Goal: Task Accomplishment & Management: Complete application form

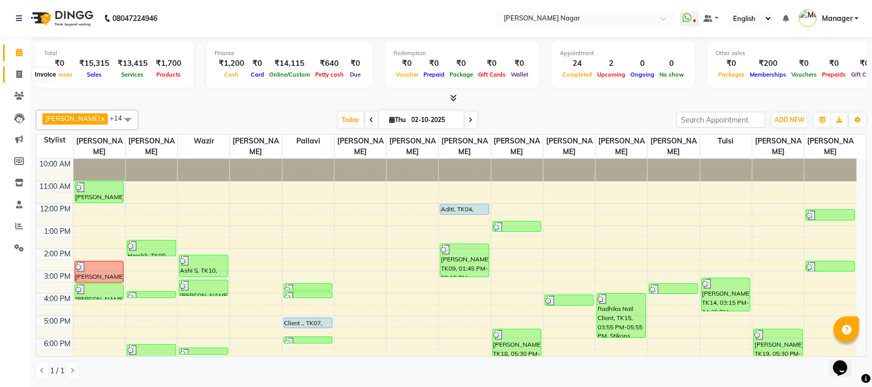
click at [19, 70] on span at bounding box center [19, 75] width 18 height 12
select select "service"
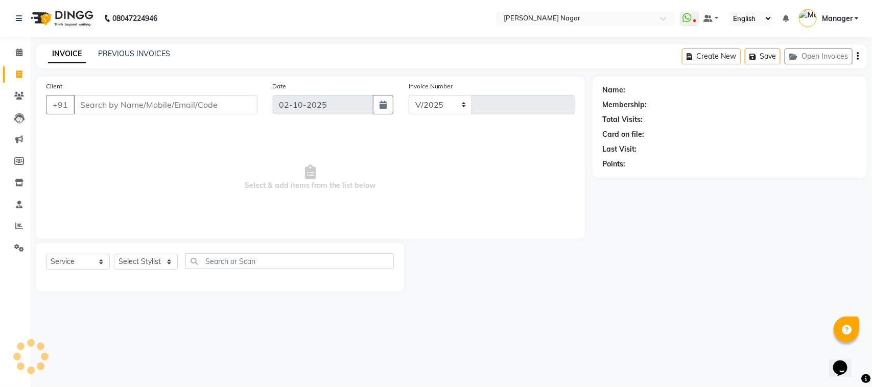
select select "7349"
type input "4102"
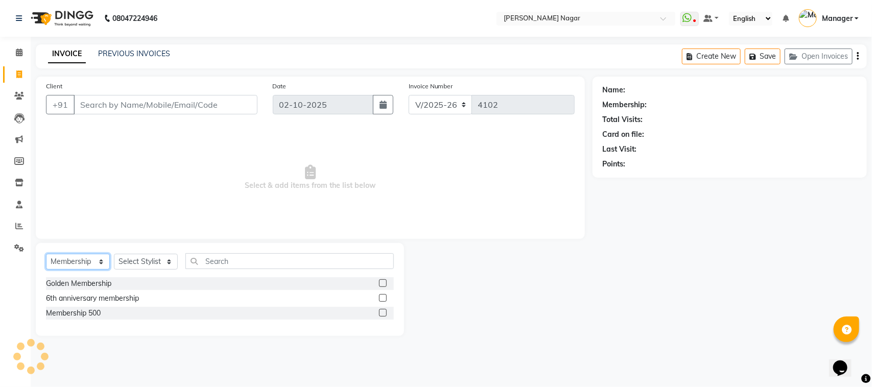
click at [88, 257] on select "Select Service Product Membership Package Voucher Prepaid Gift Card" at bounding box center [78, 262] width 64 height 16
select select "service"
click at [46, 254] on select "Select Service Product Membership Package Voucher Prepaid Gift Card" at bounding box center [78, 262] width 64 height 16
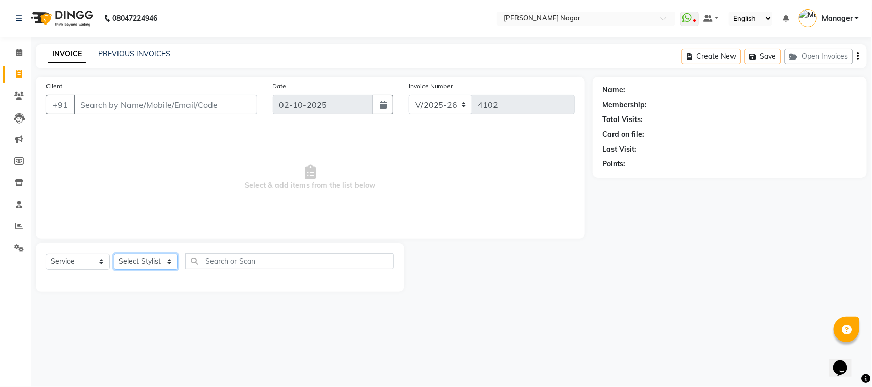
click at [129, 254] on select "Select Stylist [PERSON_NAME] [PERSON_NAME] Annu [PERSON_NAME] [PERSON_NAME] [PE…" at bounding box center [146, 262] width 64 height 16
select select "85970"
click at [114, 254] on select "Select Stylist [PERSON_NAME] [PERSON_NAME] Annu [PERSON_NAME] [PERSON_NAME] [PE…" at bounding box center [146, 262] width 64 height 16
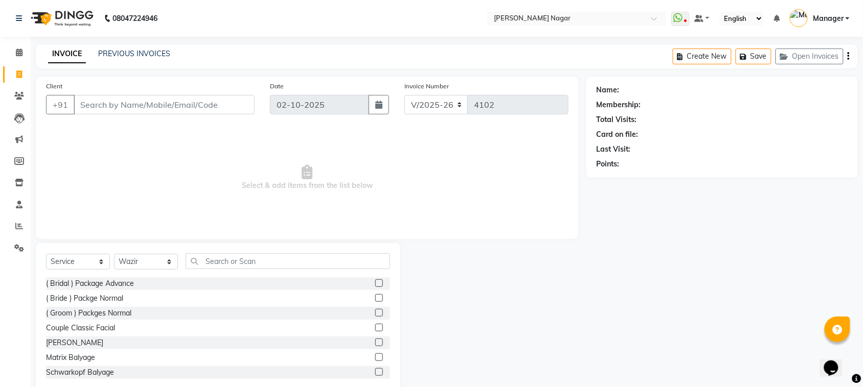
click at [229, 250] on div "Select Service Product Membership Package Voucher Prepaid Gift Card Select Styl…" at bounding box center [218, 318] width 364 height 151
click at [229, 257] on input "text" at bounding box center [288, 261] width 204 height 16
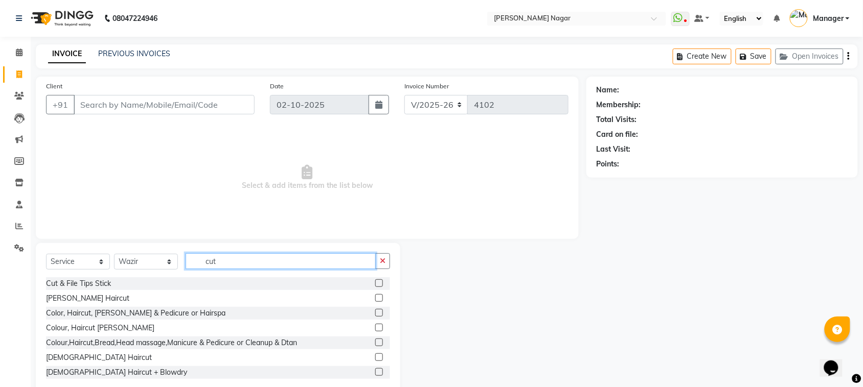
type input "cut"
click at [375, 359] on label at bounding box center [379, 358] width 8 height 8
click at [375, 359] on input "checkbox" at bounding box center [378, 358] width 7 height 7
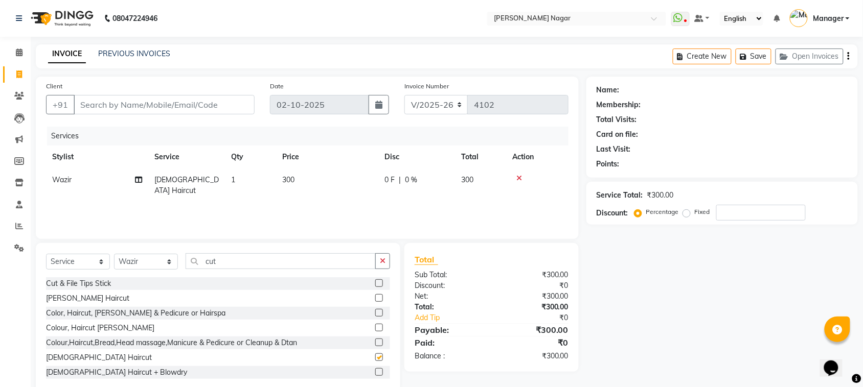
checkbox input "false"
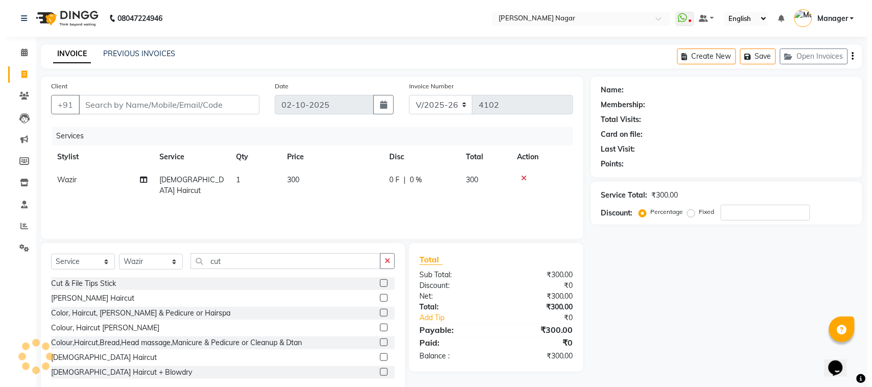
scroll to position [89, 0]
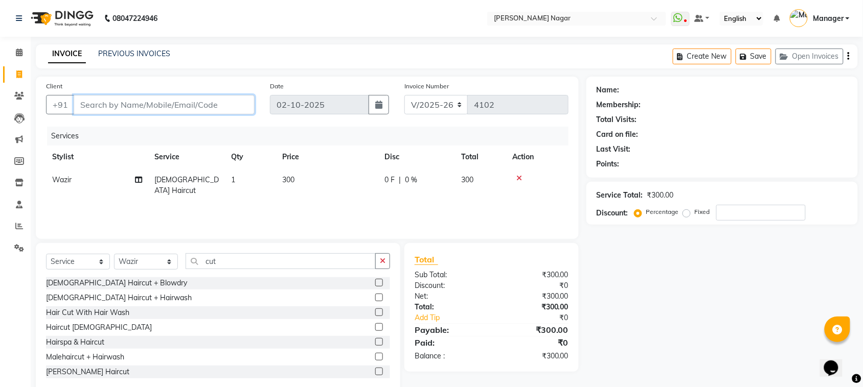
click at [223, 111] on input "Client" at bounding box center [164, 104] width 181 height 19
type input "9"
type input "0"
type input "9004220563"
click at [230, 108] on span "Add Client" at bounding box center [228, 105] width 40 height 10
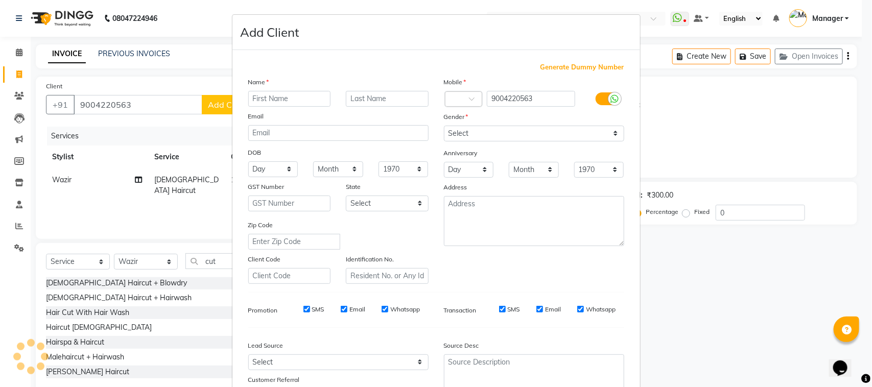
click at [267, 104] on input "text" at bounding box center [289, 99] width 83 height 16
type input "chahati"
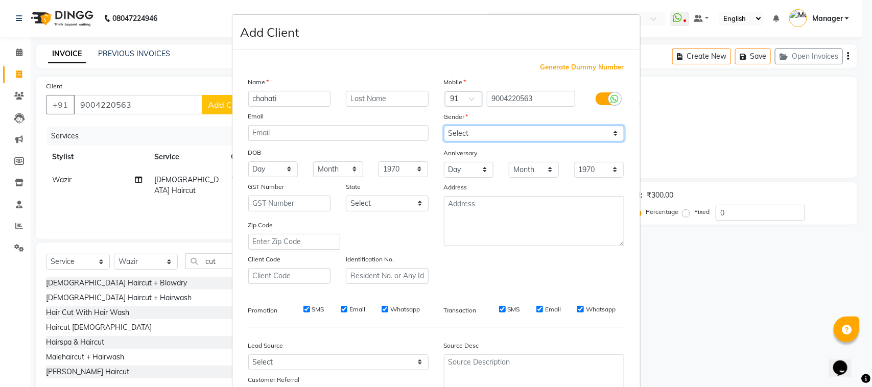
click at [486, 130] on select "Select [DEMOGRAPHIC_DATA] [DEMOGRAPHIC_DATA] Other Prefer Not To Say" at bounding box center [534, 134] width 180 height 16
select select "[DEMOGRAPHIC_DATA]"
click at [444, 126] on select "Select [DEMOGRAPHIC_DATA] [DEMOGRAPHIC_DATA] Other Prefer Not To Say" at bounding box center [534, 134] width 180 height 16
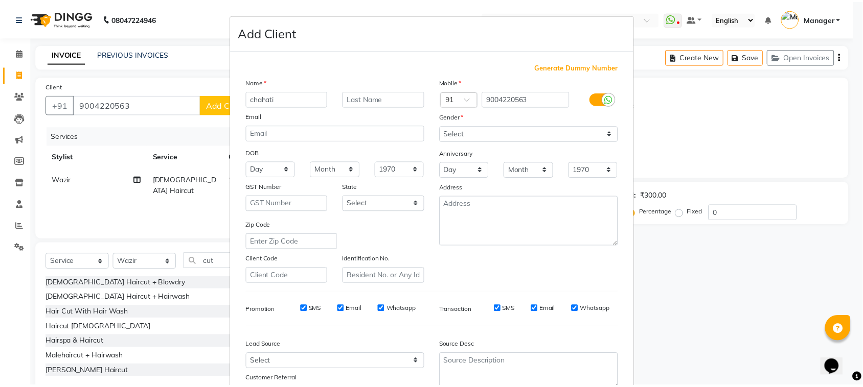
scroll to position [80, 0]
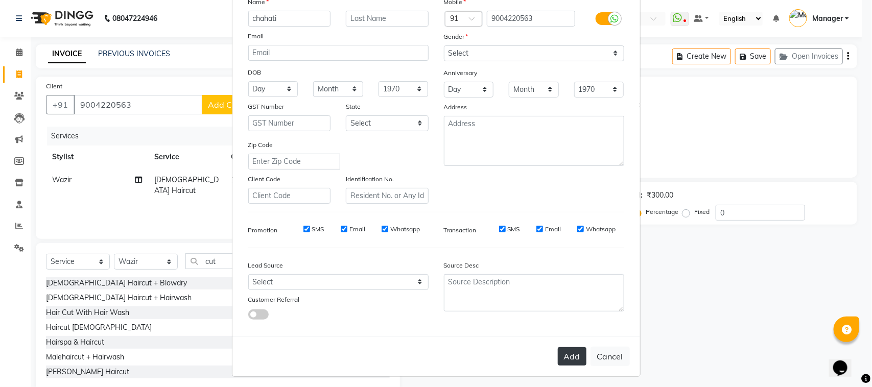
click at [575, 350] on button "Add" at bounding box center [572, 357] width 29 height 18
type input "90******63"
select select
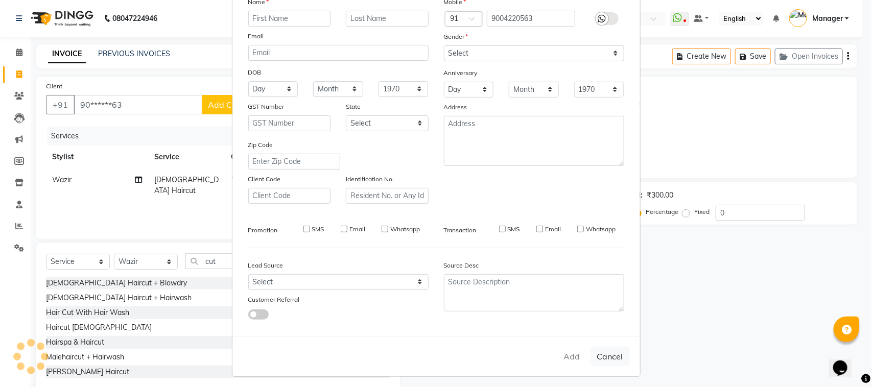
select select
checkbox input "false"
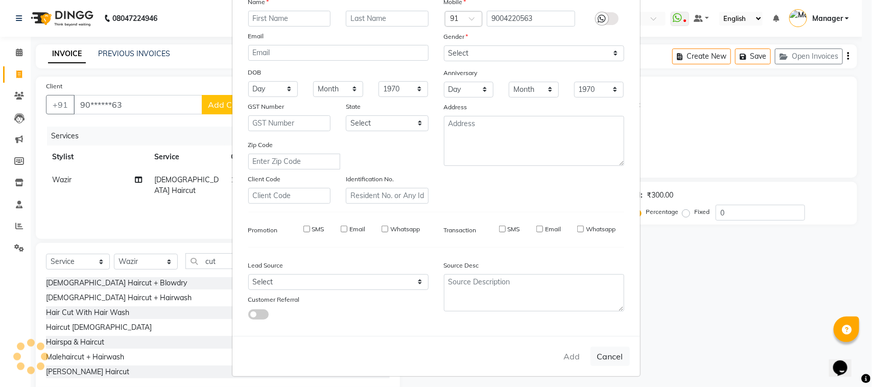
checkbox input "false"
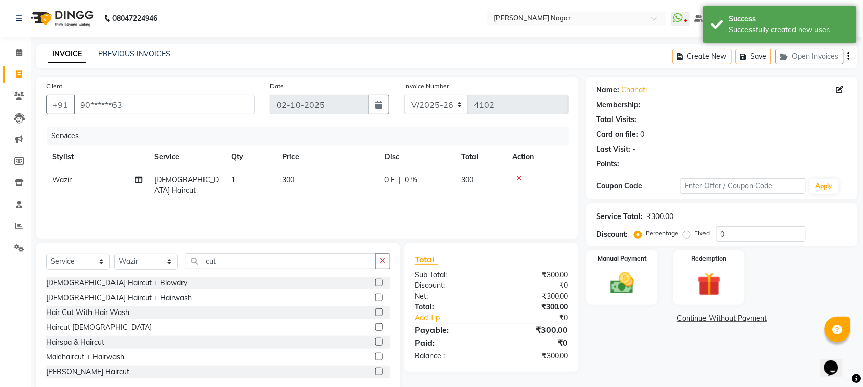
select select "1: Object"
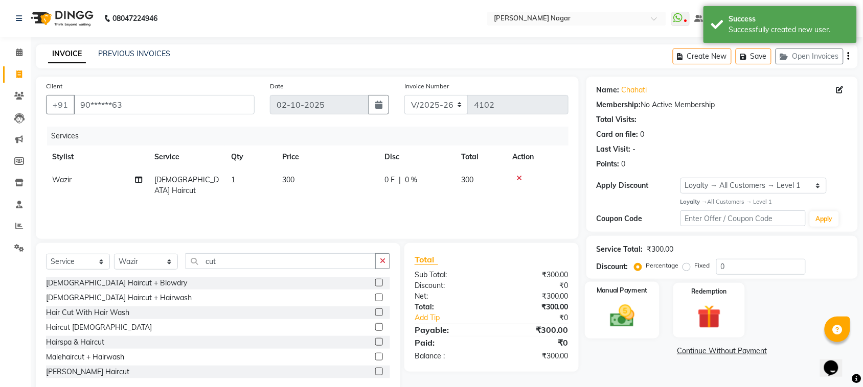
click at [642, 313] on div "Manual Payment" at bounding box center [622, 310] width 75 height 57
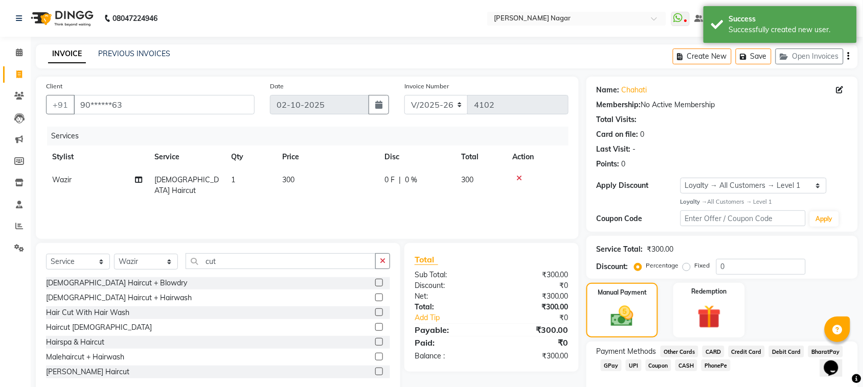
click at [613, 365] on span "GPay" at bounding box center [611, 366] width 21 height 12
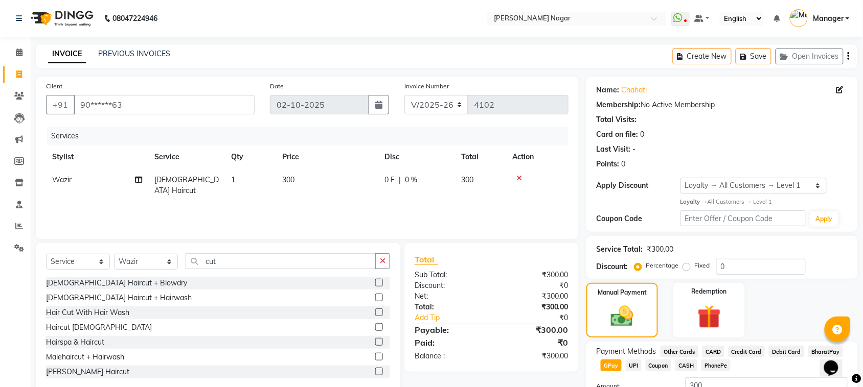
click at [615, 366] on span "GPay" at bounding box center [611, 366] width 21 height 12
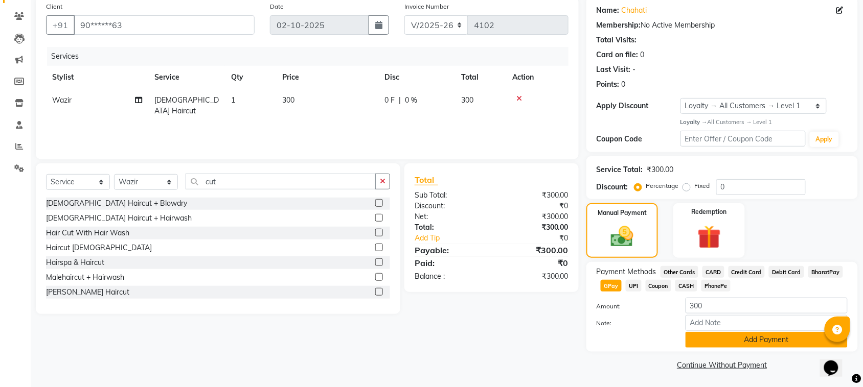
click at [747, 333] on button "Add Payment" at bounding box center [766, 340] width 162 height 16
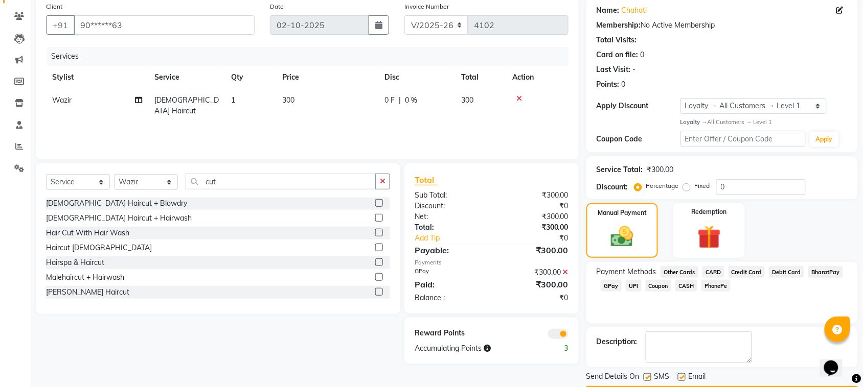
scroll to position [110, 0]
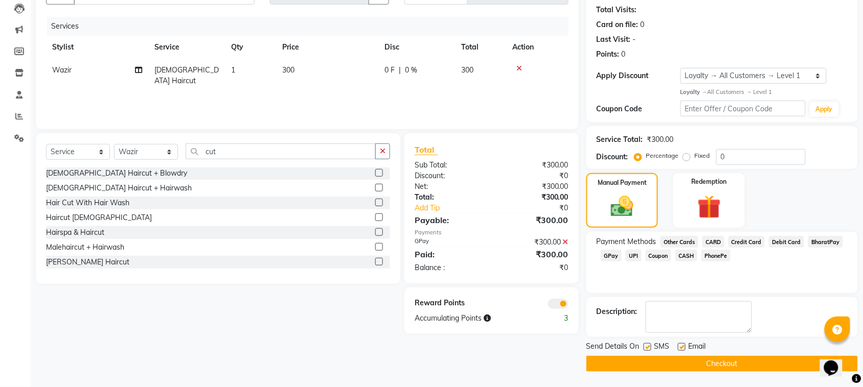
click at [751, 362] on button "Checkout" at bounding box center [721, 364] width 271 height 16
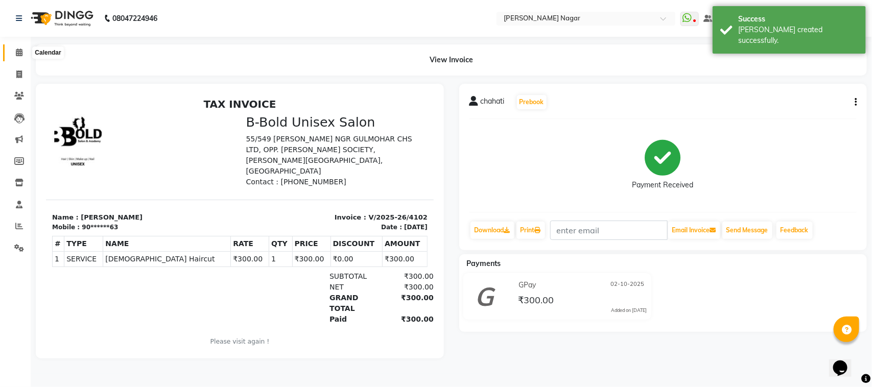
click at [14, 55] on span at bounding box center [19, 53] width 18 height 12
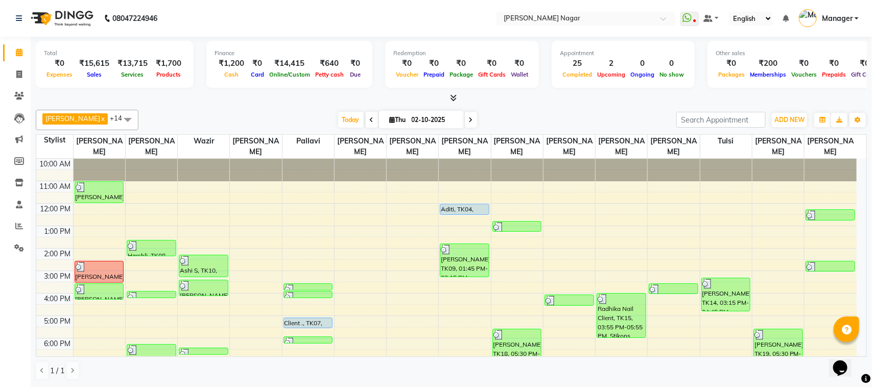
click at [14, 55] on span at bounding box center [19, 53] width 18 height 12
click at [20, 77] on icon at bounding box center [19, 75] width 6 height 8
select select "service"
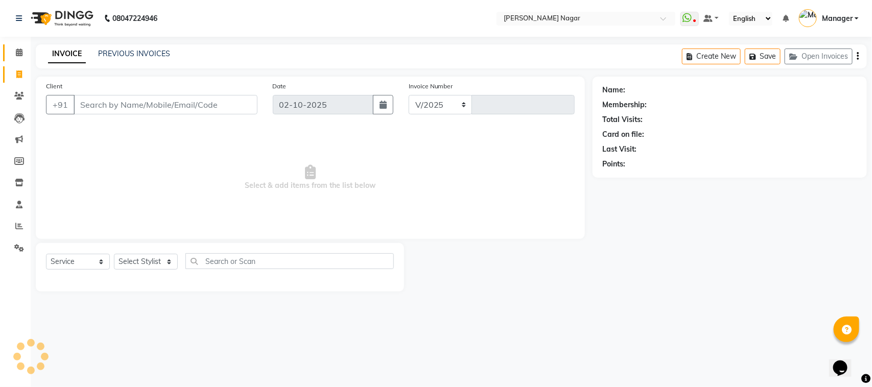
select select "7349"
type input "4103"
click at [21, 54] on icon at bounding box center [19, 53] width 7 height 8
